Goal: Find contact information: Find contact information

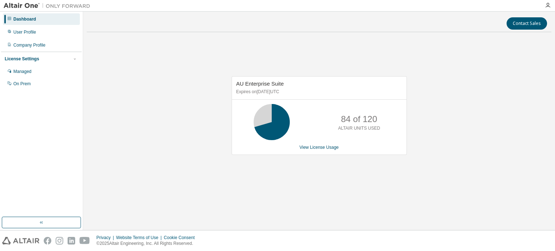
click at [229, 29] on div "Contact Sales" at bounding box center [319, 23] width 456 height 12
drag, startPoint x: 281, startPoint y: 20, endPoint x: 265, endPoint y: 11, distance: 18.1
click at [281, 20] on div "Contact Sales" at bounding box center [319, 23] width 456 height 12
